Goal: Information Seeking & Learning: Learn about a topic

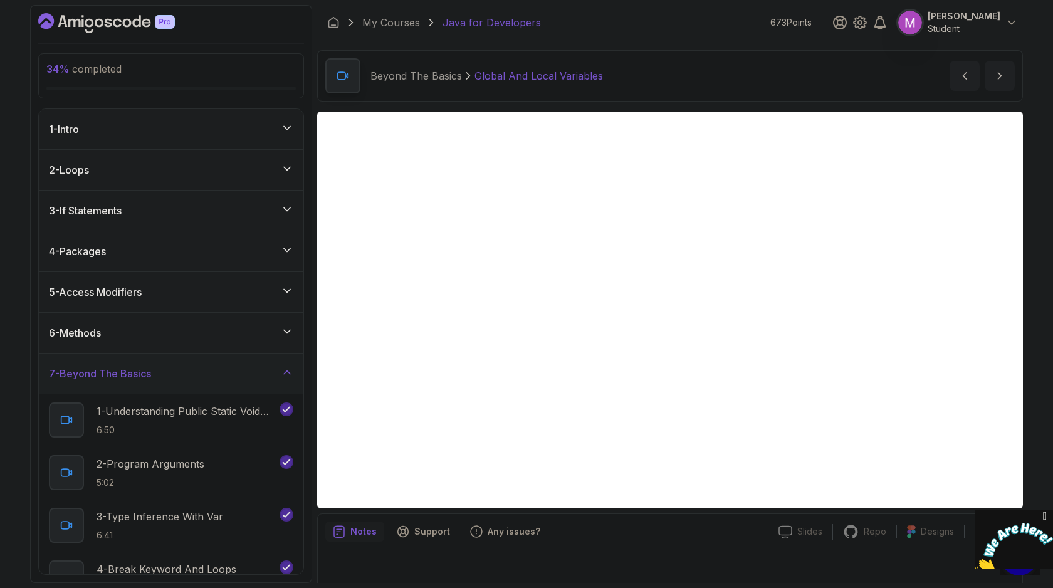
scroll to position [13, 0]
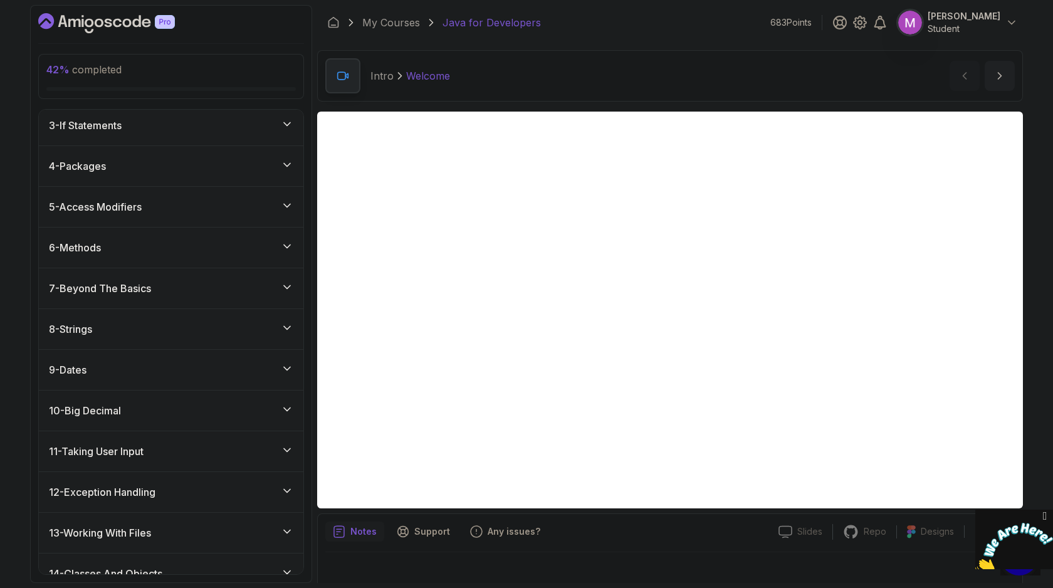
click at [222, 293] on div "7 - Beyond The Basics" at bounding box center [171, 288] width 244 height 15
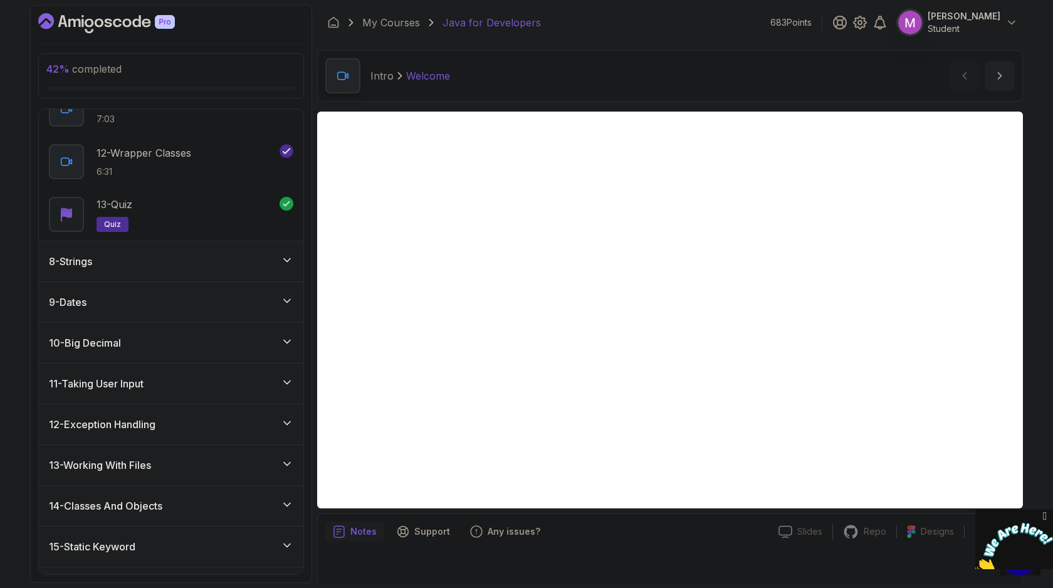
click at [211, 278] on div "8 - Strings" at bounding box center [171, 261] width 265 height 40
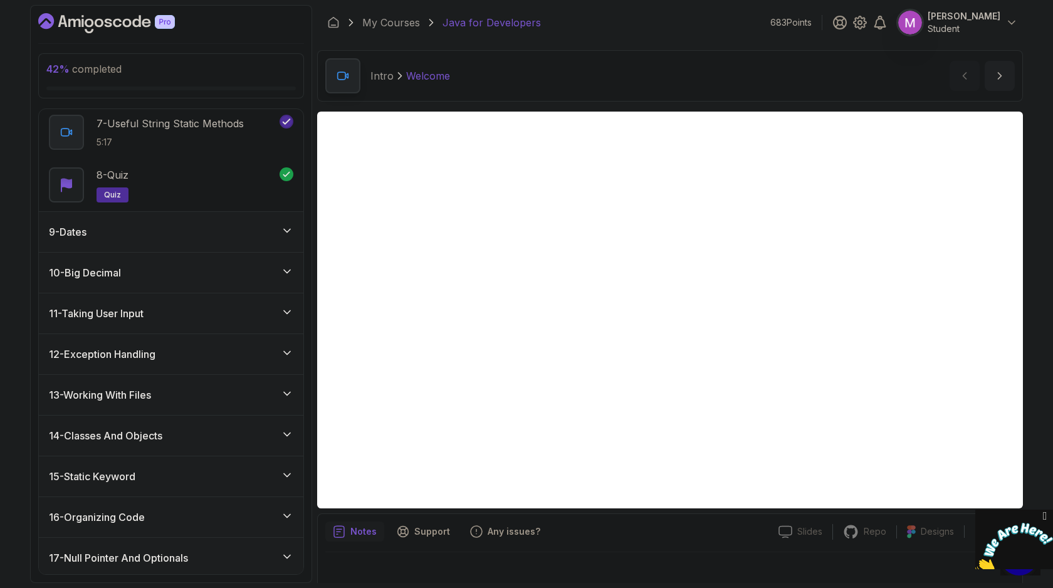
click at [190, 241] on div "9 - Dates" at bounding box center [171, 232] width 265 height 40
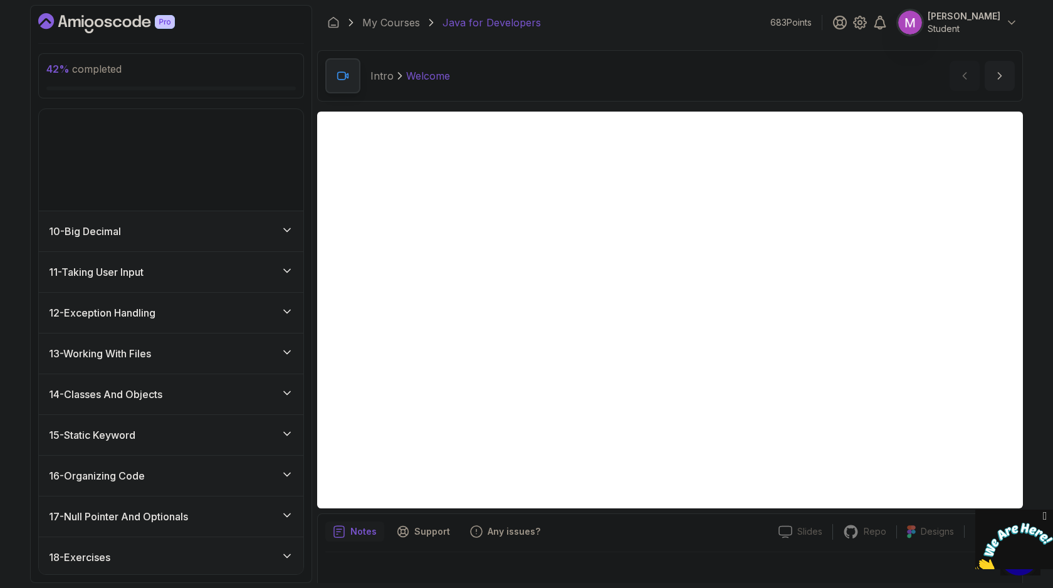
scroll to position [308, 0]
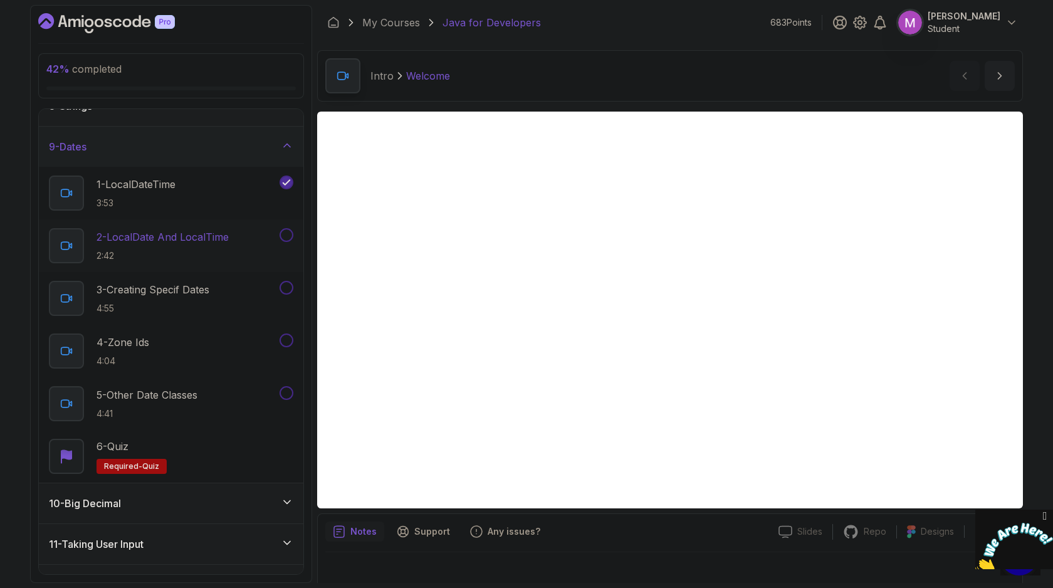
click at [157, 248] on h2 "2 - LocalDate And LocalTime 2:42" at bounding box center [163, 245] width 132 height 33
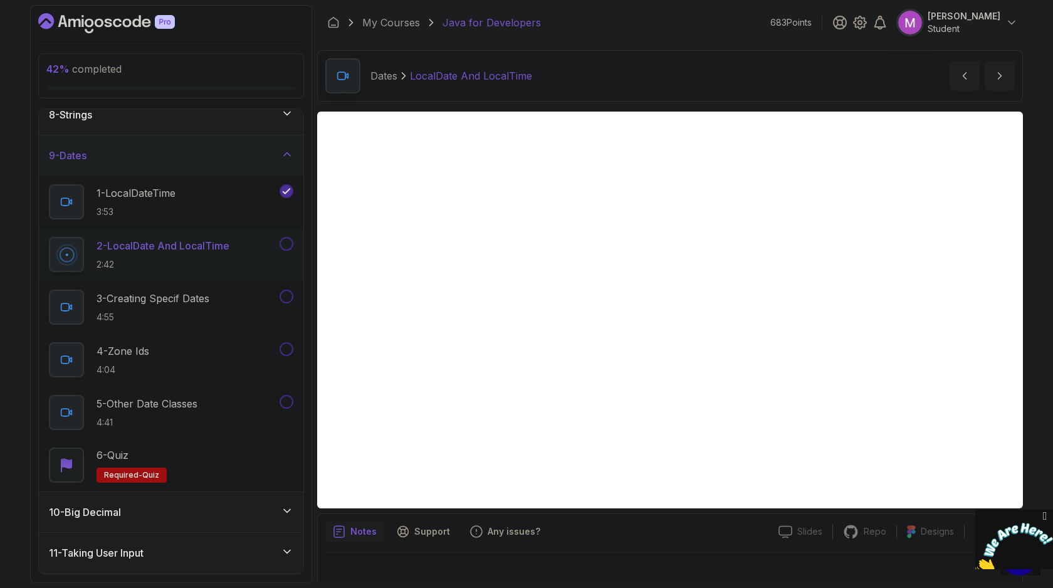
scroll to position [13, 0]
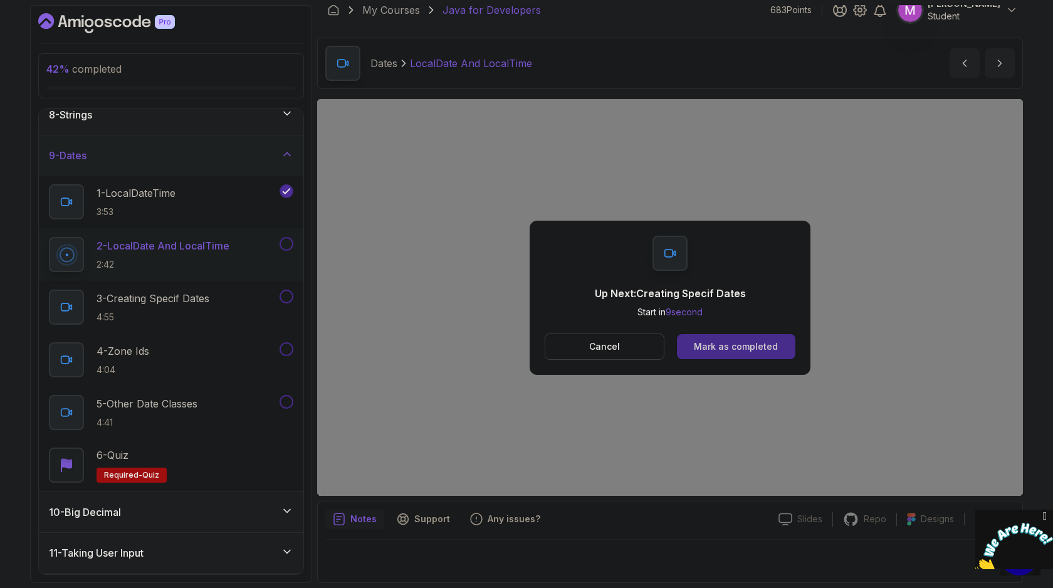
click at [756, 346] on div "Mark as completed" at bounding box center [736, 346] width 84 height 13
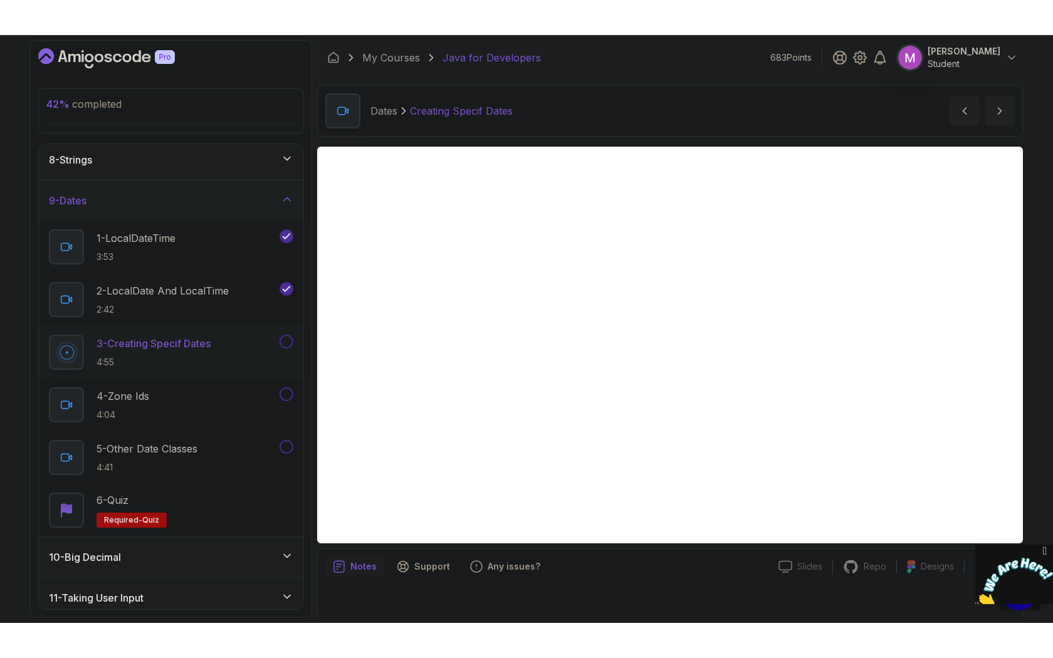
scroll to position [13, 0]
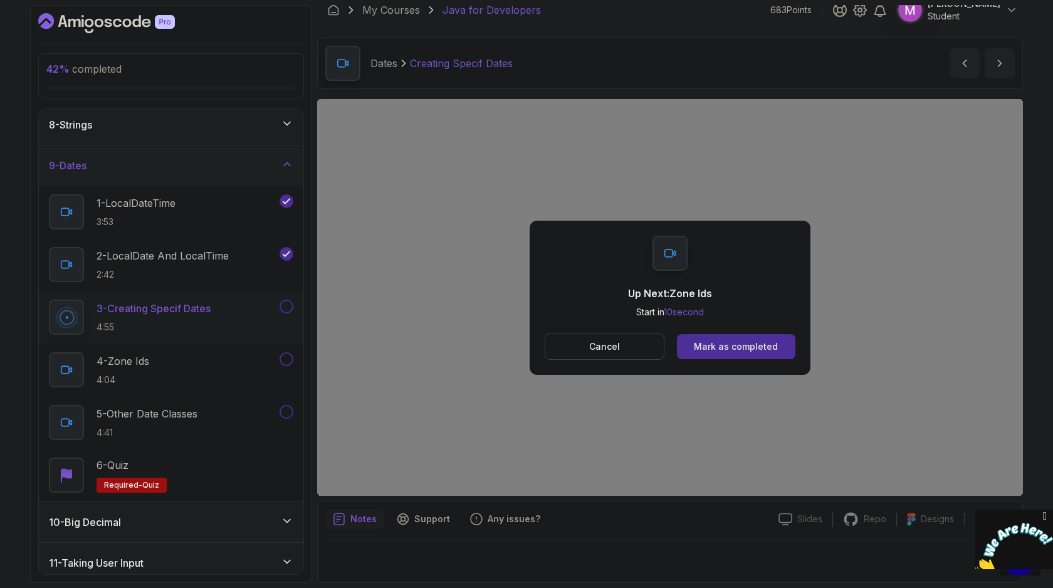
click at [708, 64] on div "Dates Creating Specif Dates Creating Specif Dates by [PERSON_NAME]" at bounding box center [670, 63] width 706 height 51
click at [724, 342] on div "Mark as completed" at bounding box center [736, 346] width 84 height 13
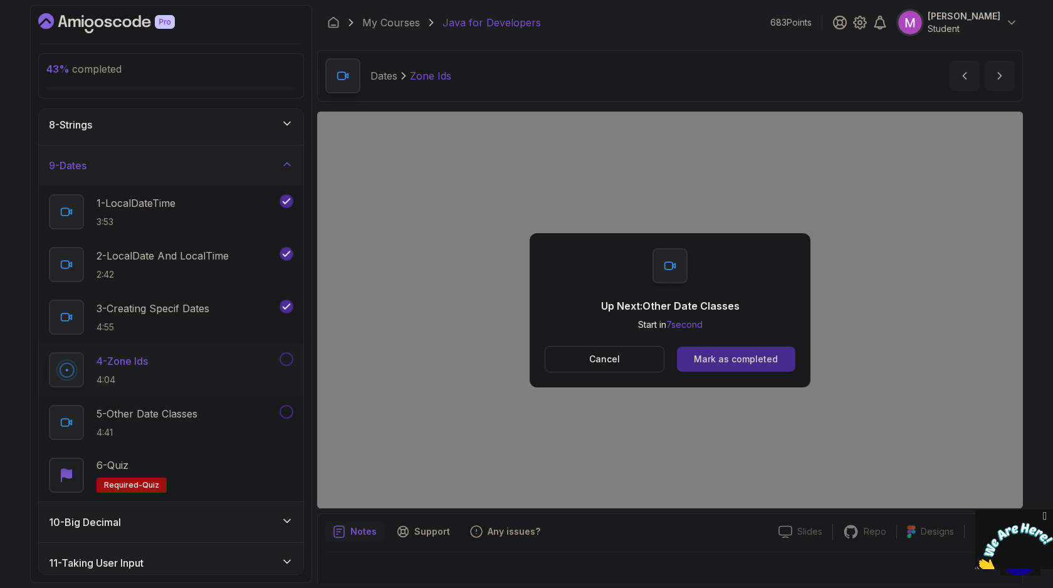
scroll to position [13, 0]
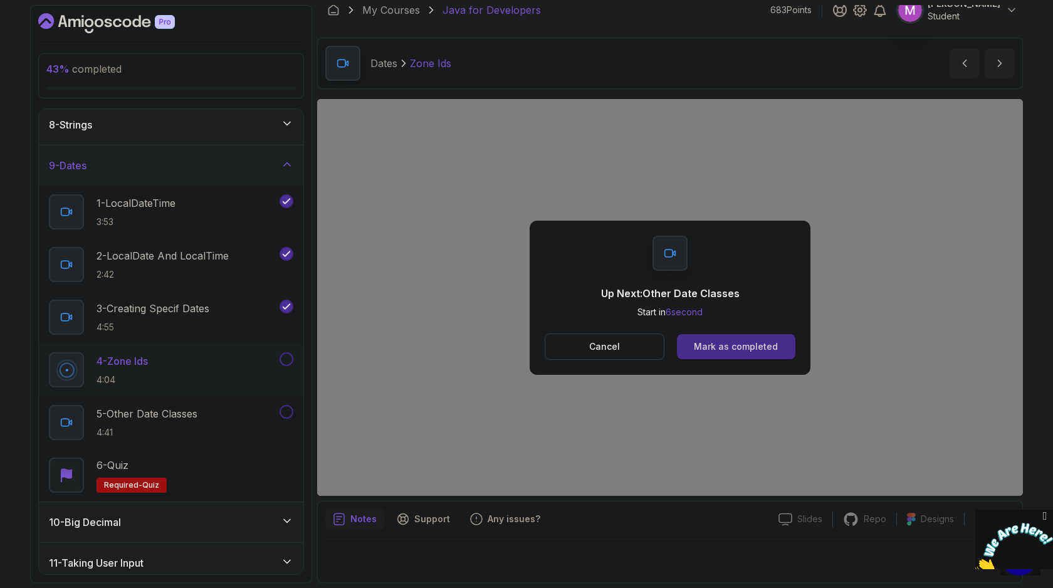
click at [757, 350] on div "Mark as completed" at bounding box center [736, 346] width 84 height 13
